Goal: Transaction & Acquisition: Purchase product/service

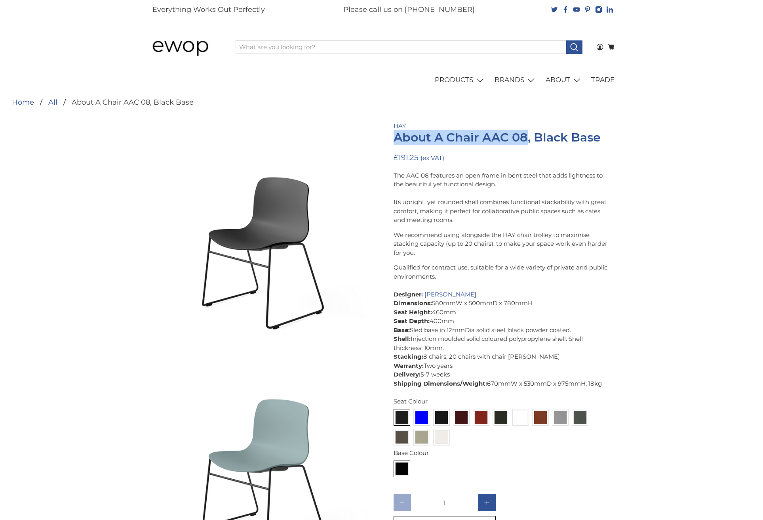
drag, startPoint x: 397, startPoint y: 135, endPoint x: 527, endPoint y: 143, distance: 129.8
click at [527, 143] on h1 "About A Chair AAC 08, Black Base" at bounding box center [501, 137] width 214 height 13
copy h1 "About A Chair AAC 08"
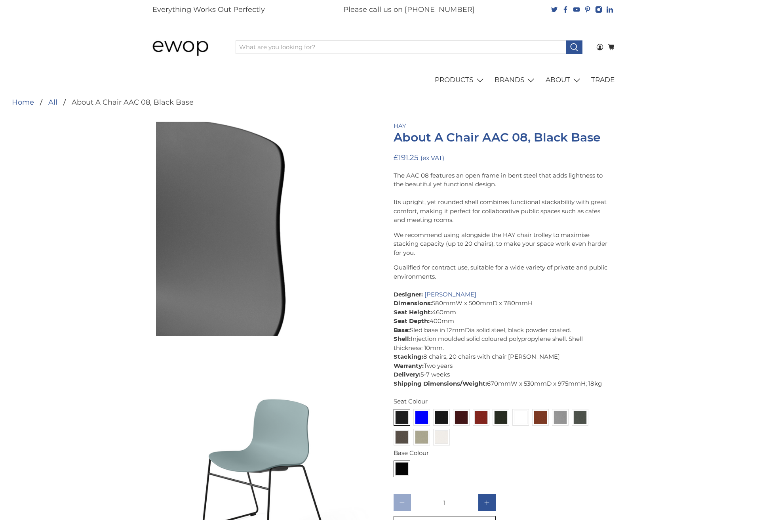
drag, startPoint x: 320, startPoint y: 205, endPoint x: 317, endPoint y: 198, distance: 6.9
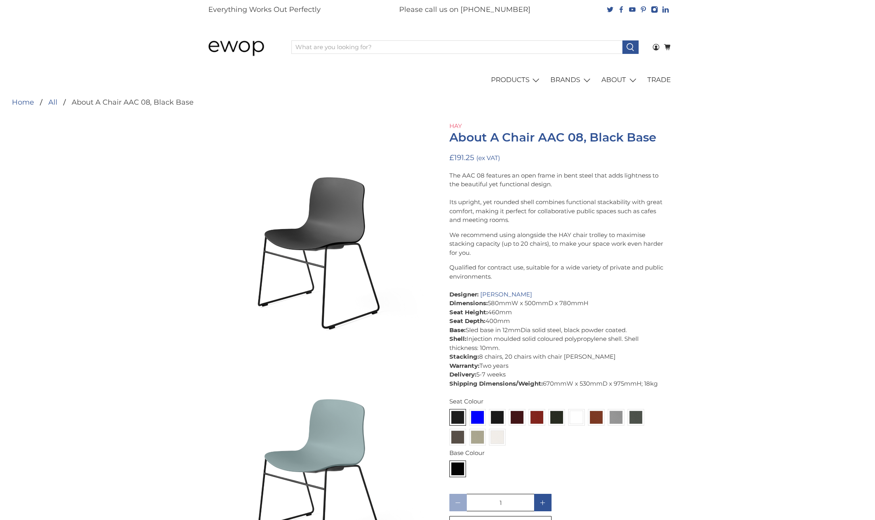
click at [456, 123] on link "HAY" at bounding box center [456, 126] width 13 height 8
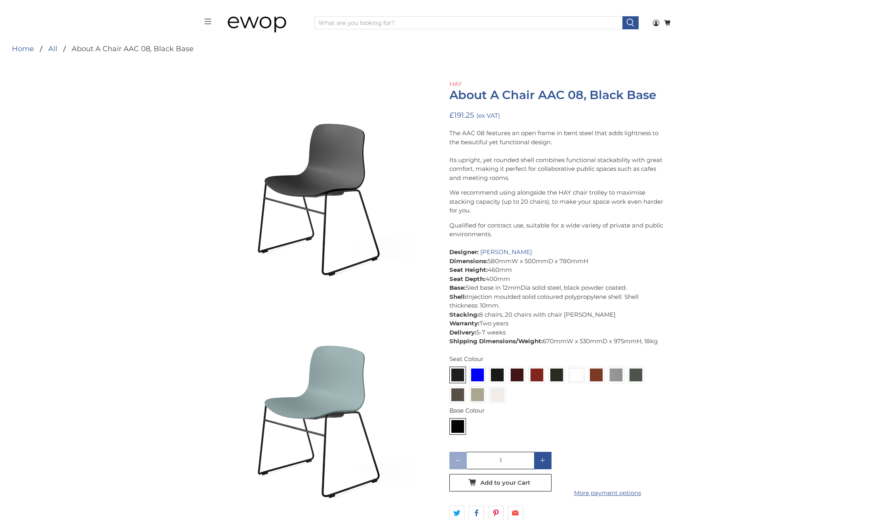
scroll to position [40, 0]
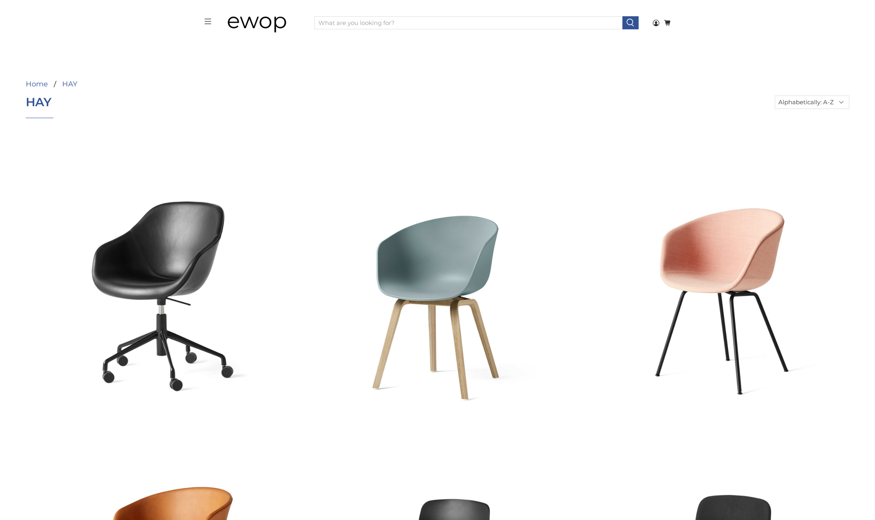
select select "title-ascending"
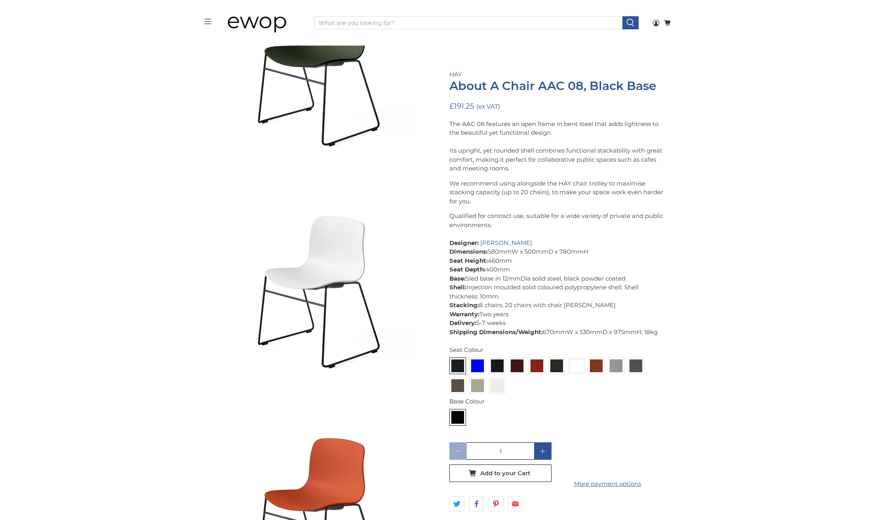
scroll to position [1268, 0]
click at [633, 488] on link "More payment options" at bounding box center [608, 483] width 102 height 9
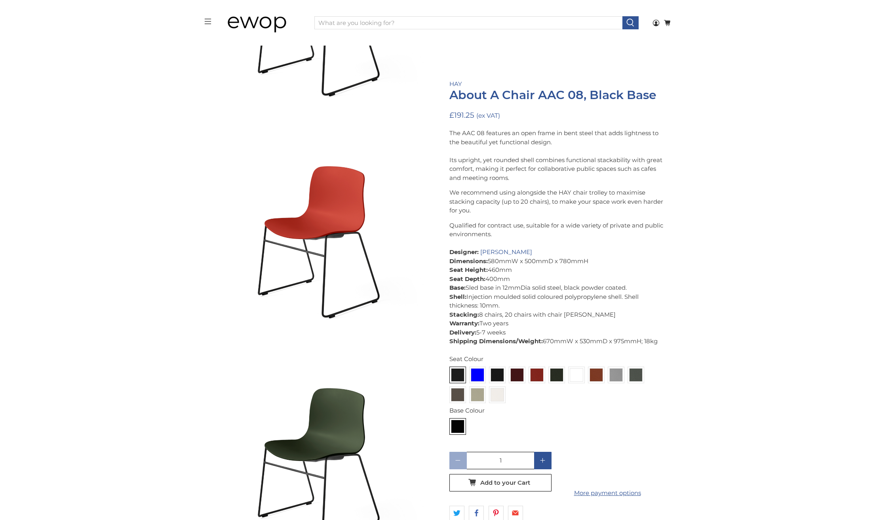
scroll to position [792, 0]
